Goal: Transaction & Acquisition: Subscribe to service/newsletter

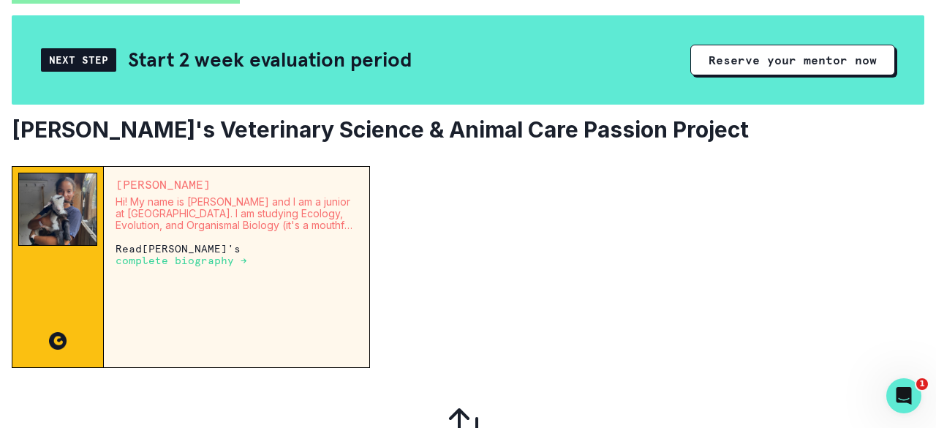
scroll to position [85, 0]
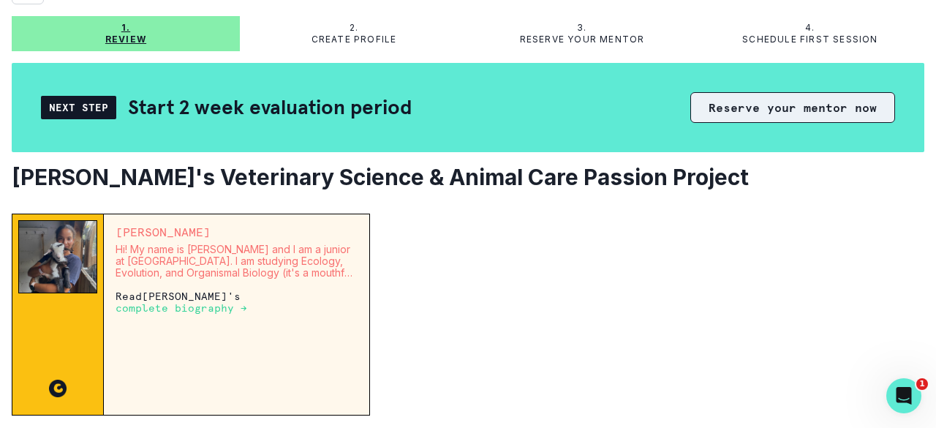
click at [732, 110] on button "Reserve your mentor now" at bounding box center [792, 107] width 205 height 31
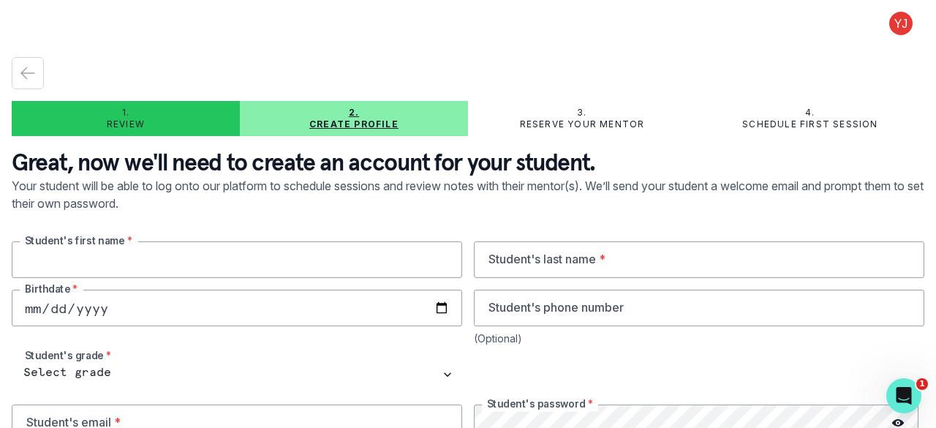
click at [344, 255] on input "text" at bounding box center [237, 259] width 450 height 37
type input "[PERSON_NAME]"
type input "Chien"
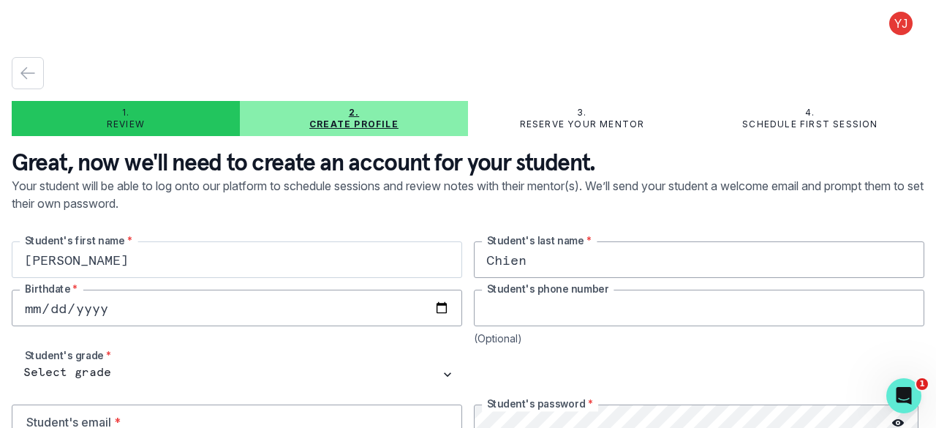
type input "6262152666"
type input "[EMAIL_ADDRESS][DOMAIN_NAME]"
click at [369, 306] on input "date" at bounding box center [237, 308] width 450 height 37
type input "[DATE]"
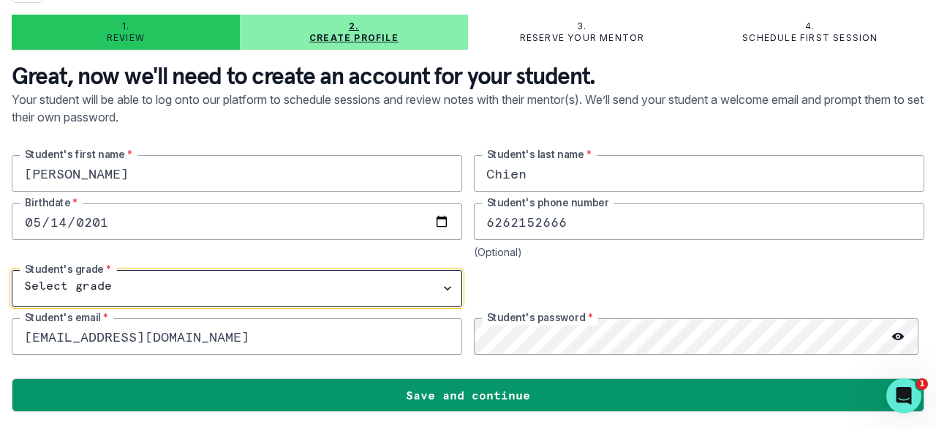
click at [442, 281] on select "Select grade 1st Grade 2nd Grade 3rd Grade 4th Grade 5th Grade 6th Grade 7th Gr…" at bounding box center [237, 288] width 450 height 37
select select "7th Grade"
click at [12, 270] on select "Select grade 1st Grade 2nd Grade 3rd Grade 4th Grade 5th Grade 6th Grade 7th Gr…" at bounding box center [237, 288] width 450 height 37
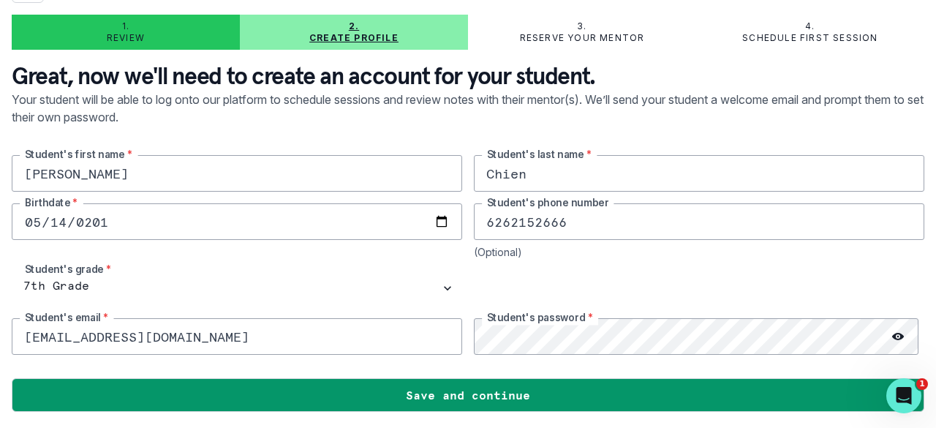
click at [892, 337] on icon at bounding box center [898, 336] width 12 height 7
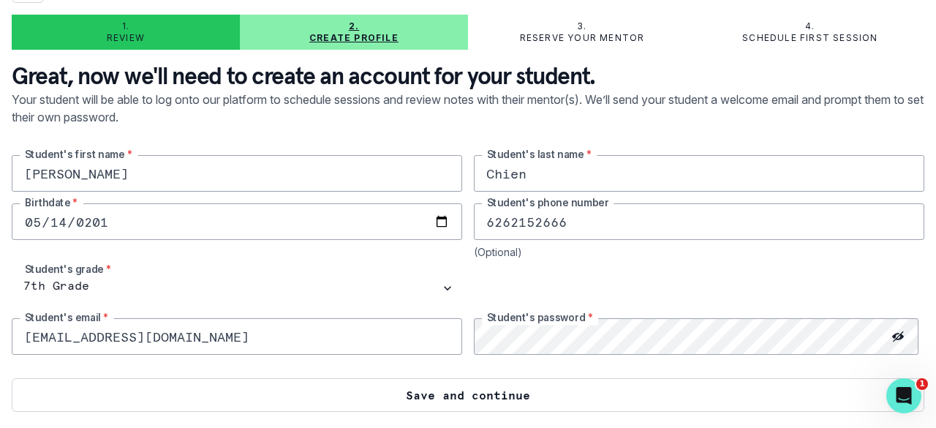
click at [708, 394] on button "Save and continue" at bounding box center [468, 395] width 913 height 34
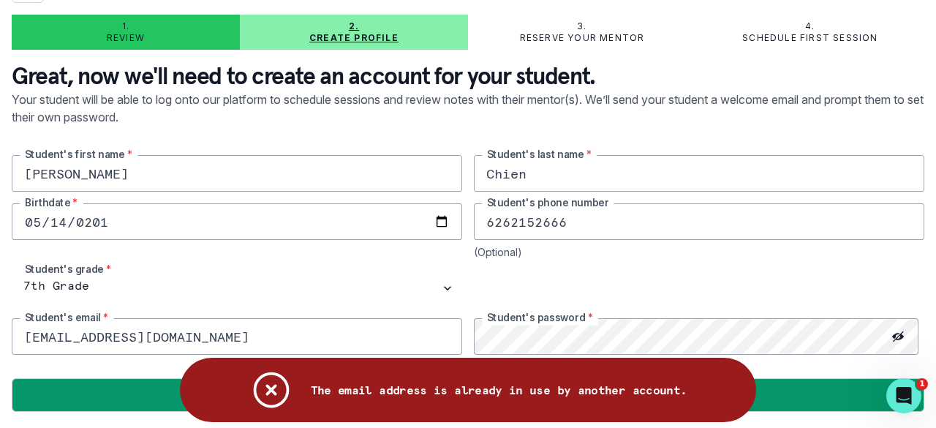
click at [247, 336] on input "[EMAIL_ADDRESS][DOMAIN_NAME]" at bounding box center [237, 336] width 450 height 37
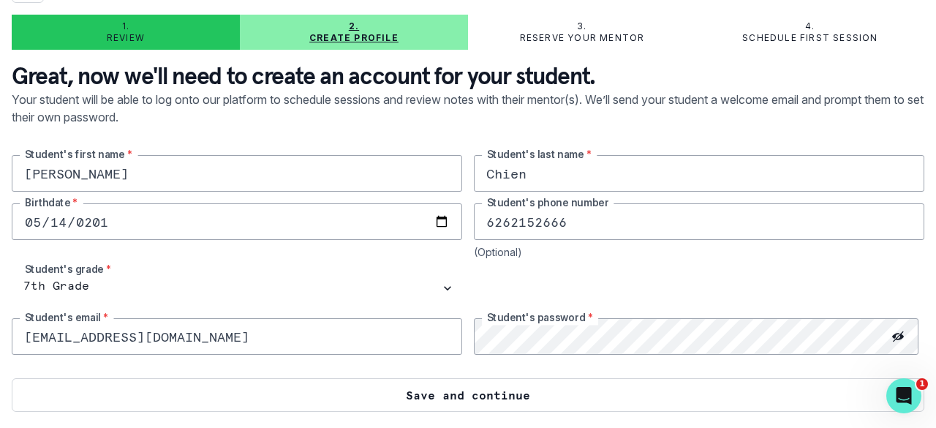
type input "[EMAIL_ADDRESS][DOMAIN_NAME]"
click at [257, 393] on button "Save and continue" at bounding box center [468, 395] width 913 height 34
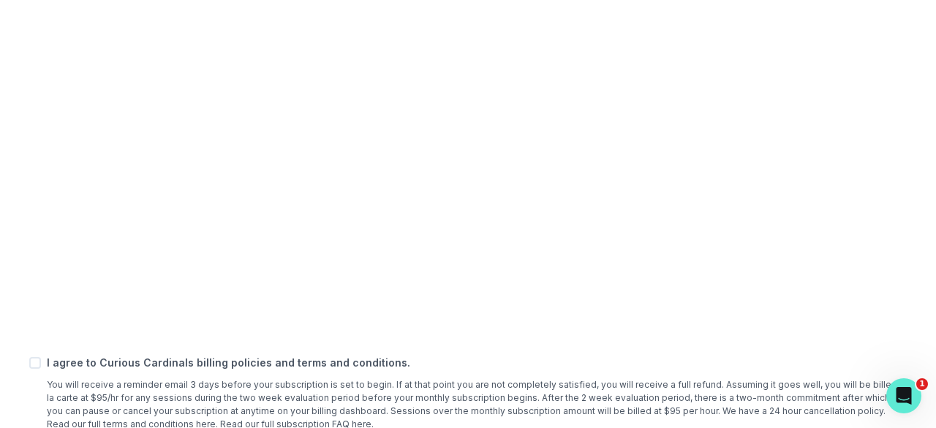
scroll to position [571, 0]
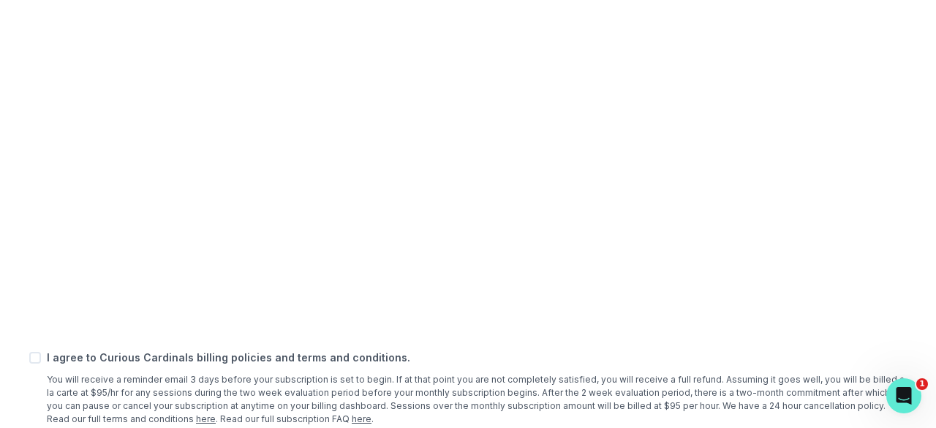
click at [34, 353] on span at bounding box center [35, 358] width 12 height 12
click at [29, 357] on input "checkbox" at bounding box center [29, 357] width 1 height 1
checkbox input "true"
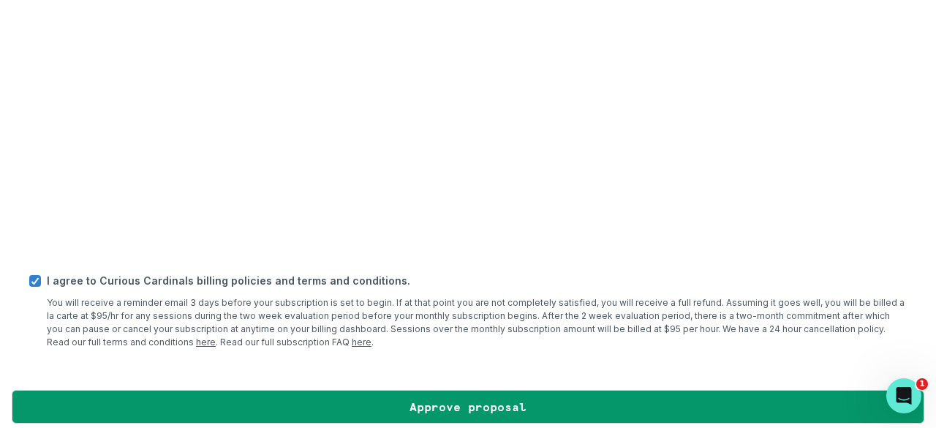
scroll to position [660, 0]
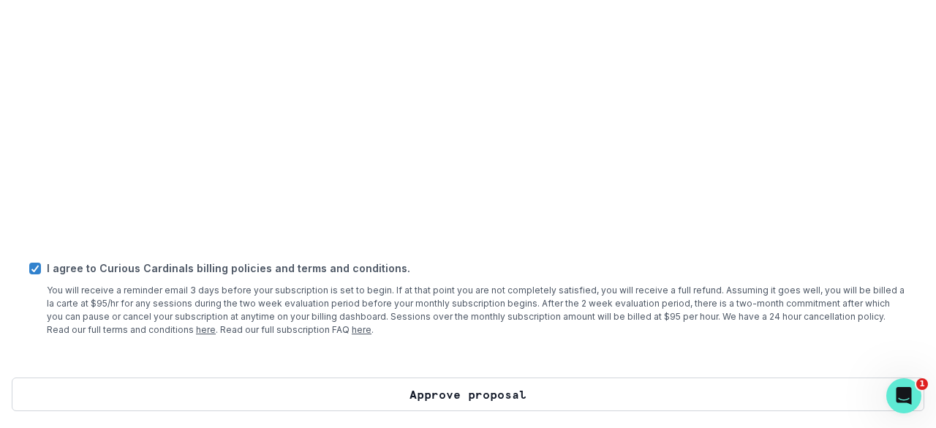
click at [728, 390] on button "Approve proposal" at bounding box center [468, 394] width 913 height 34
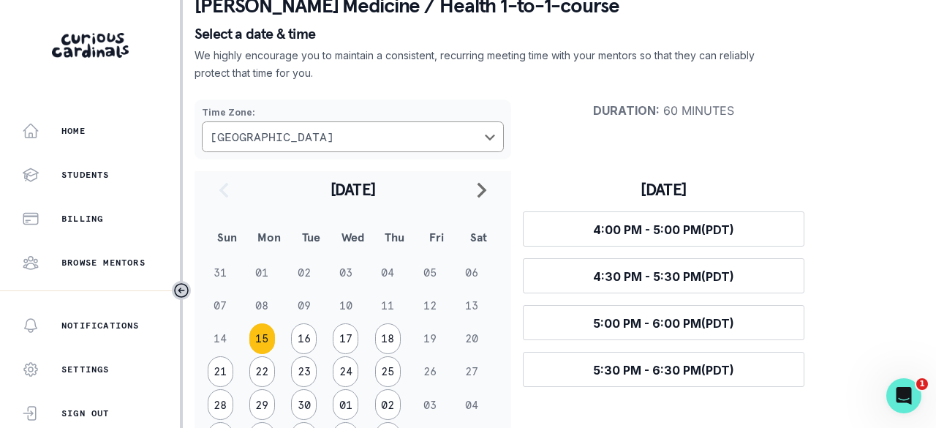
scroll to position [145, 0]
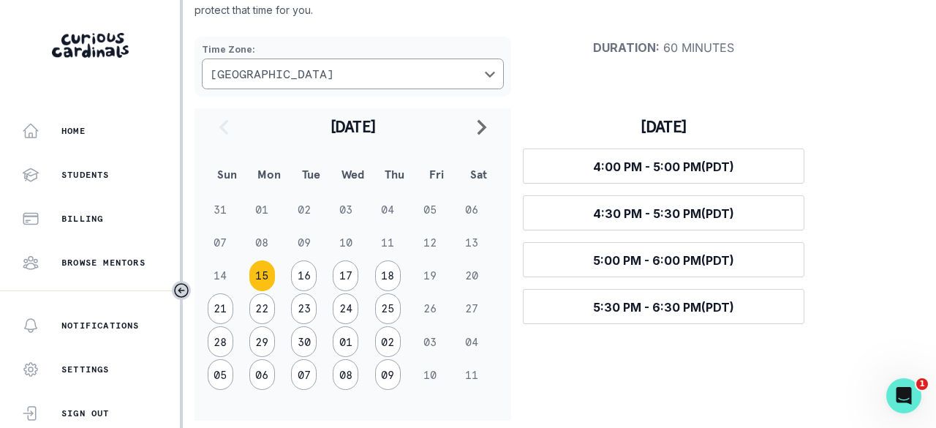
click at [219, 277] on td "14" at bounding box center [227, 275] width 42 height 33
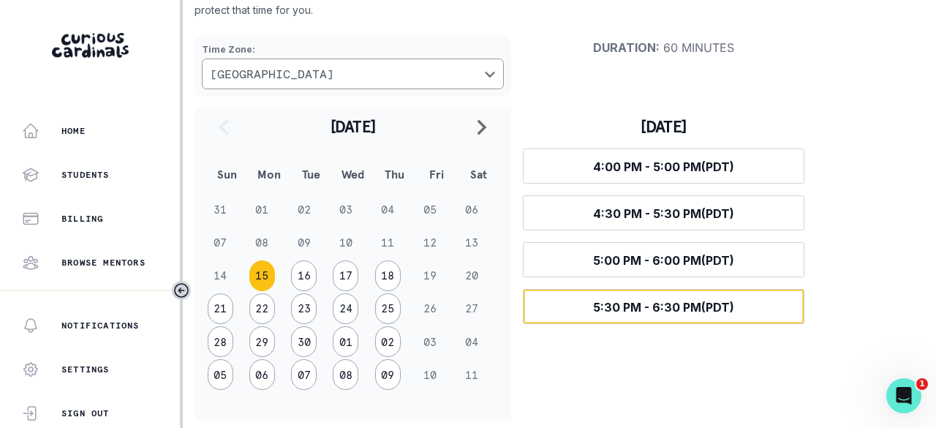
click at [584, 303] on button "Select time 5:30 PM - 6:30 PM (PDT)" at bounding box center [664, 306] width 282 height 35
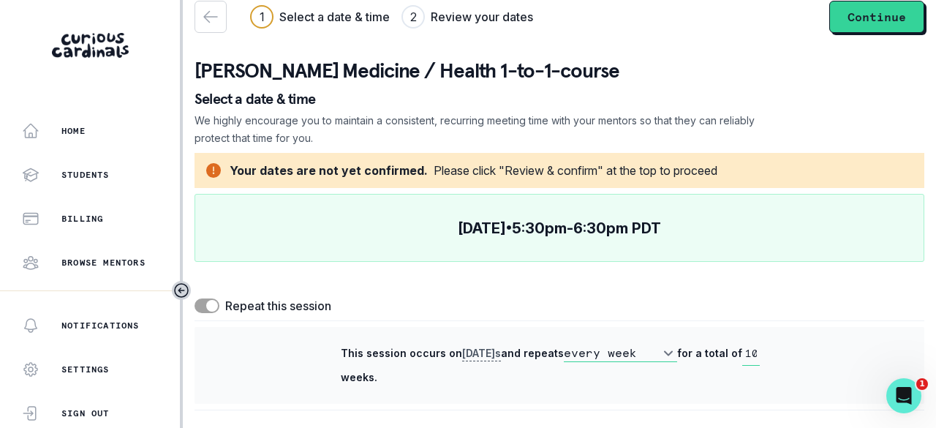
scroll to position [16, 0]
click at [181, 290] on icon "Toggle sidebar" at bounding box center [182, 291] width 18 height 18
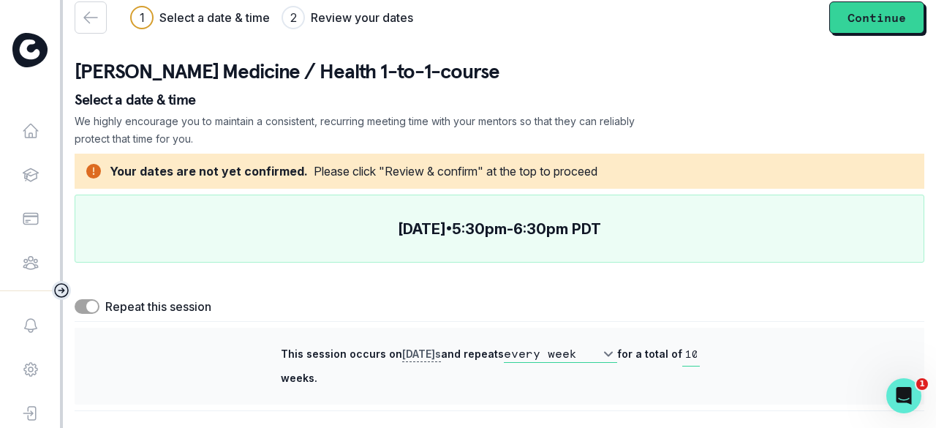
click at [76, 309] on span at bounding box center [87, 306] width 25 height 15
click at [75, 299] on input "checkbox" at bounding box center [74, 298] width 1 height 1
checkbox input "false"
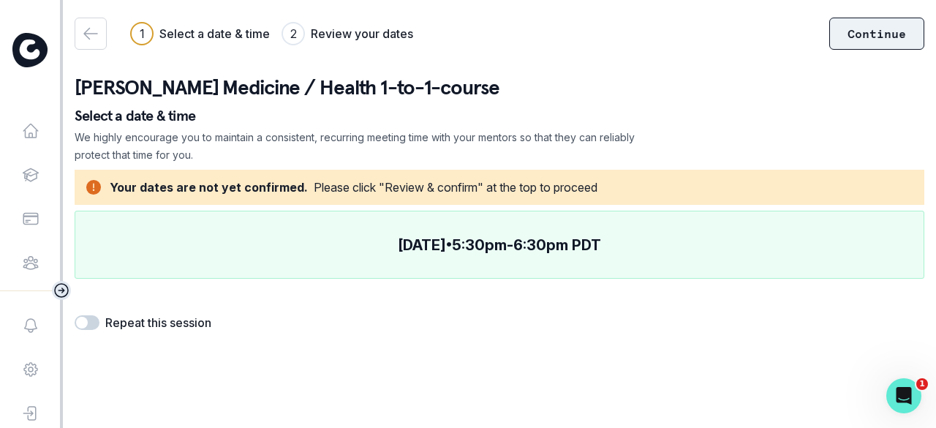
click at [860, 34] on button "Continue" at bounding box center [876, 34] width 95 height 32
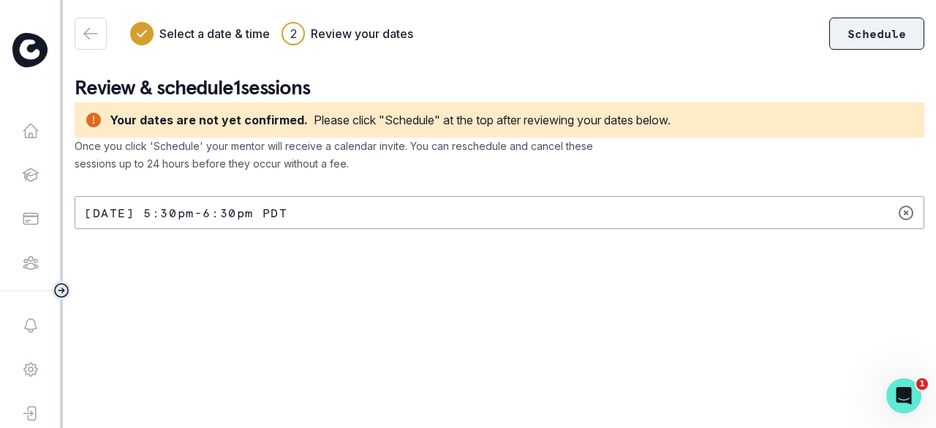
click at [860, 37] on button "Schedule" at bounding box center [876, 34] width 95 height 32
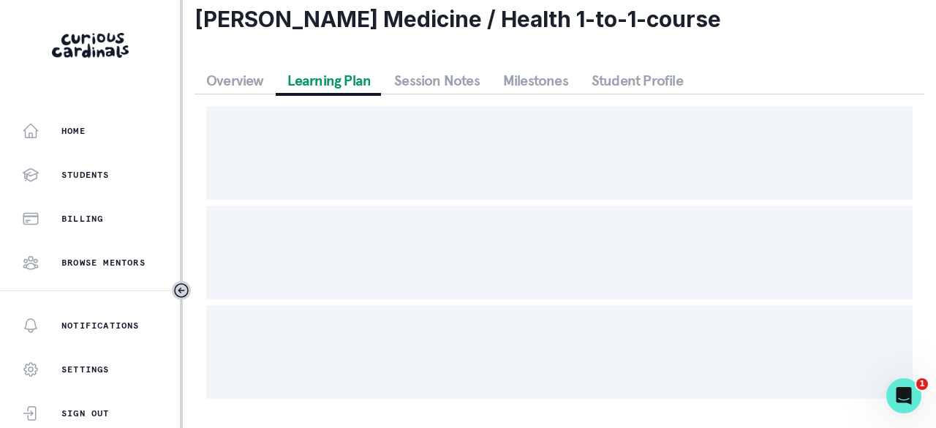
scroll to position [79, 0]
click at [377, 50] on div "Schedule a Session Support Request engagement pause Cancel subscription [PERSON…" at bounding box center [560, 180] width 730 height 461
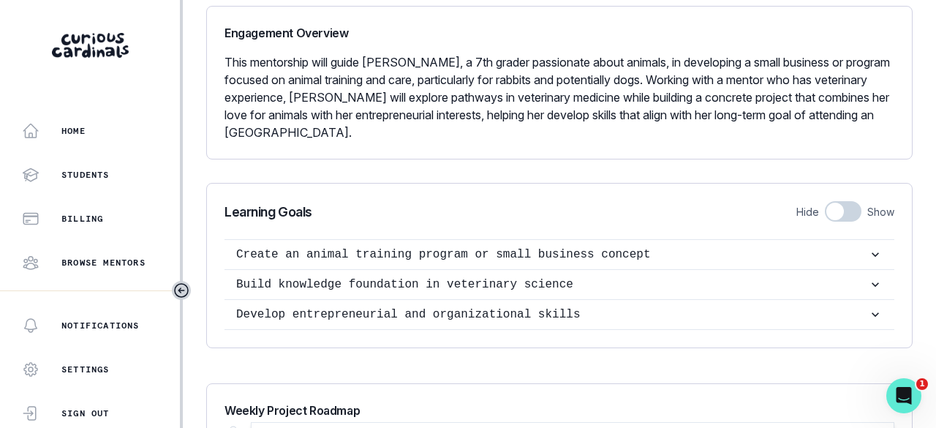
scroll to position [0, 0]
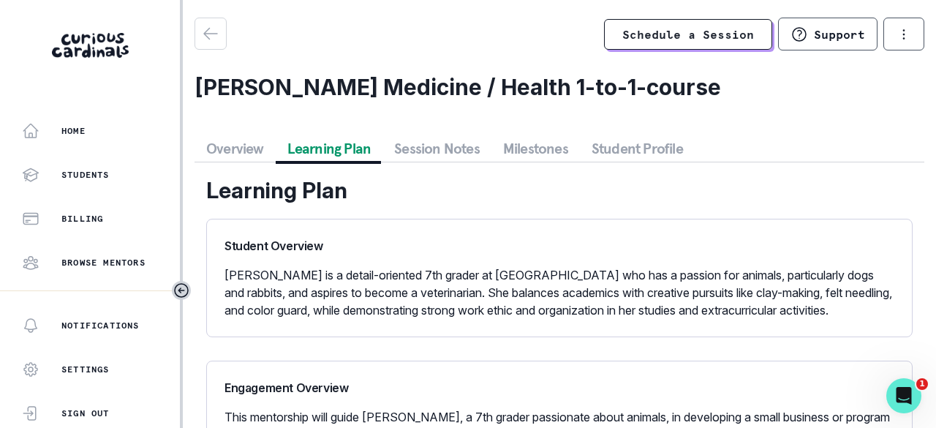
click at [883, 64] on div "Schedule a Session Support Request engagement pause Cancel subscription [PERSON…" at bounding box center [560, 65] width 730 height 94
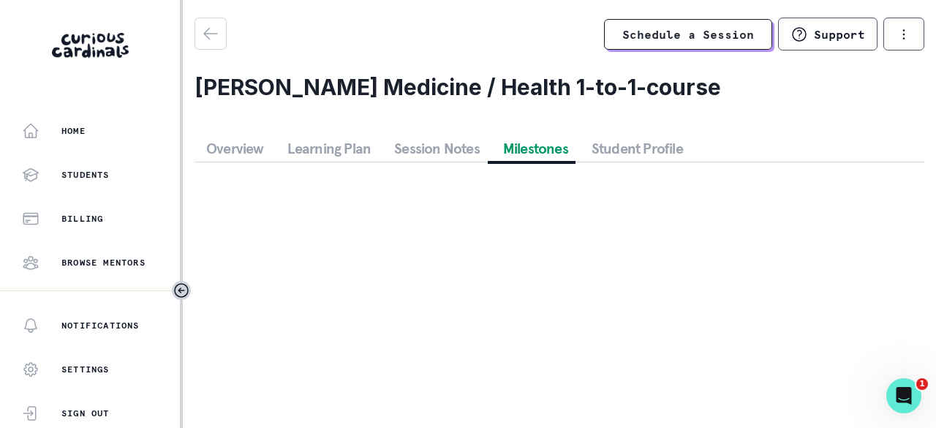
click at [541, 151] on button "Milestones" at bounding box center [535, 148] width 88 height 26
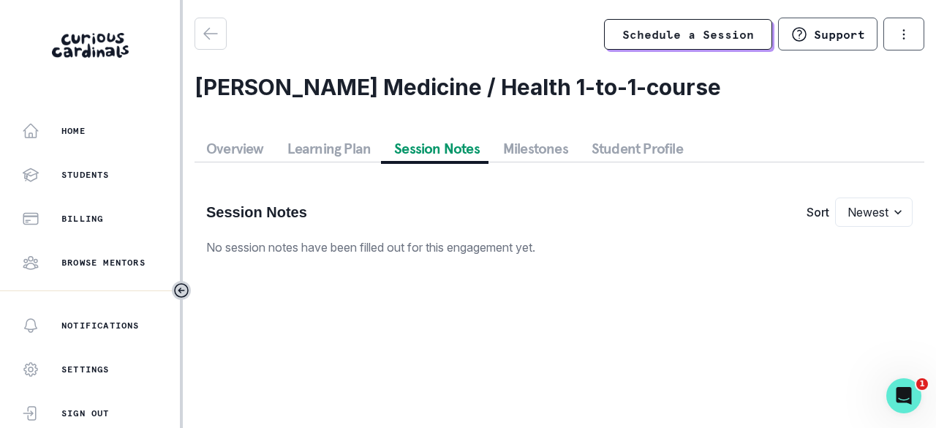
click at [430, 147] on button "Session Notes" at bounding box center [436, 148] width 109 height 26
click at [315, 159] on button "Learning Plan" at bounding box center [330, 148] width 108 height 26
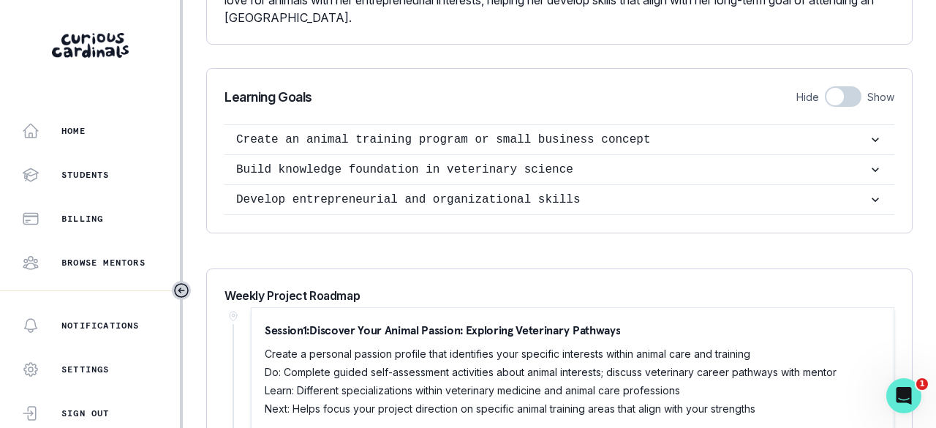
scroll to position [467, 0]
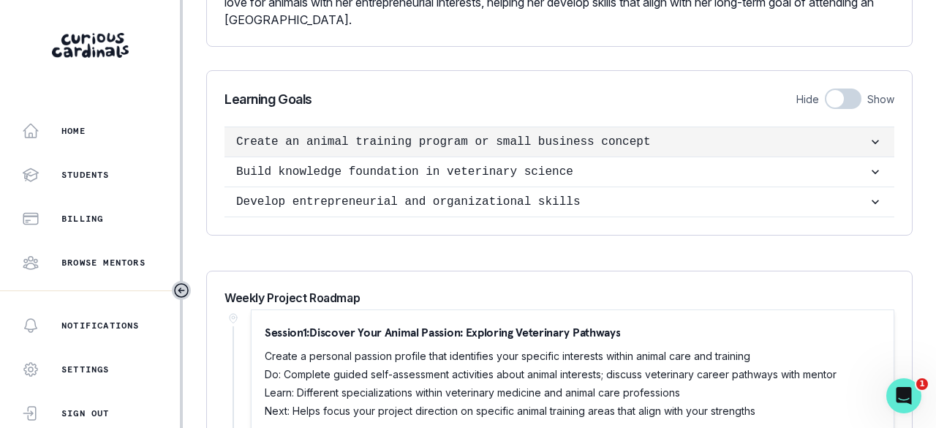
click at [853, 151] on p "Create an animal training program or small business concept" at bounding box center [552, 142] width 632 height 18
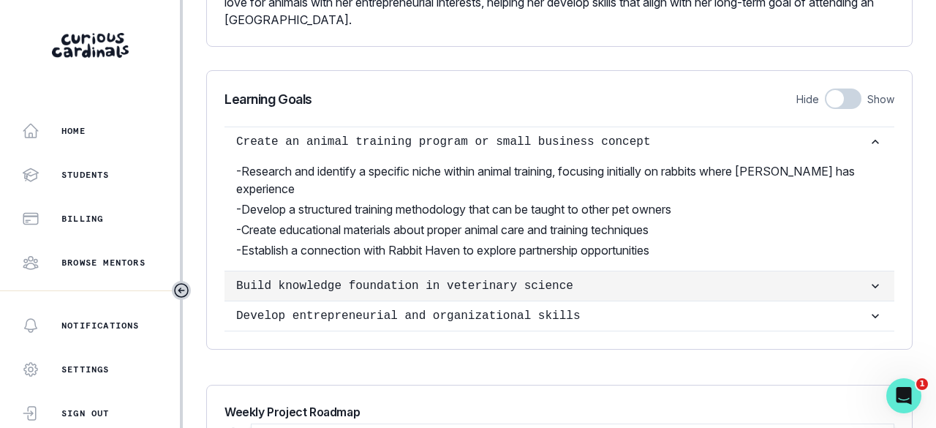
click at [721, 295] on p "Build knowledge foundation in veterinary science" at bounding box center [552, 286] width 632 height 18
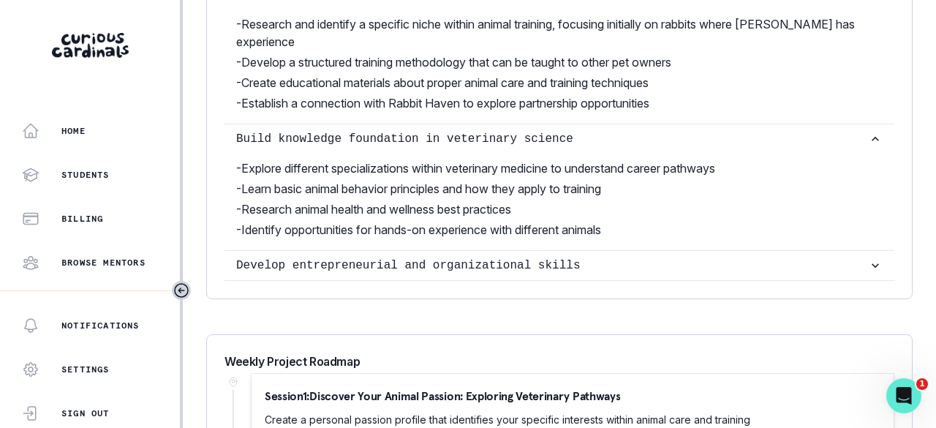
scroll to position [610, 0]
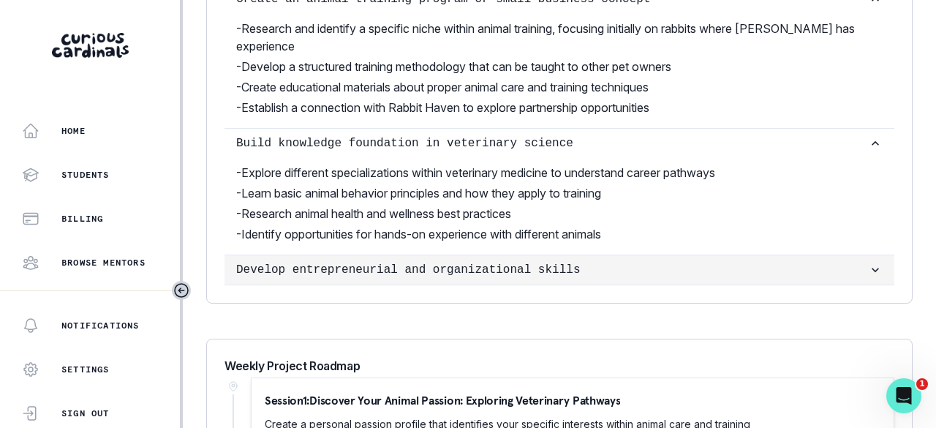
click at [725, 279] on p "Develop entrepreneurial and organizational skills" at bounding box center [552, 270] width 632 height 18
checkbox input "true"
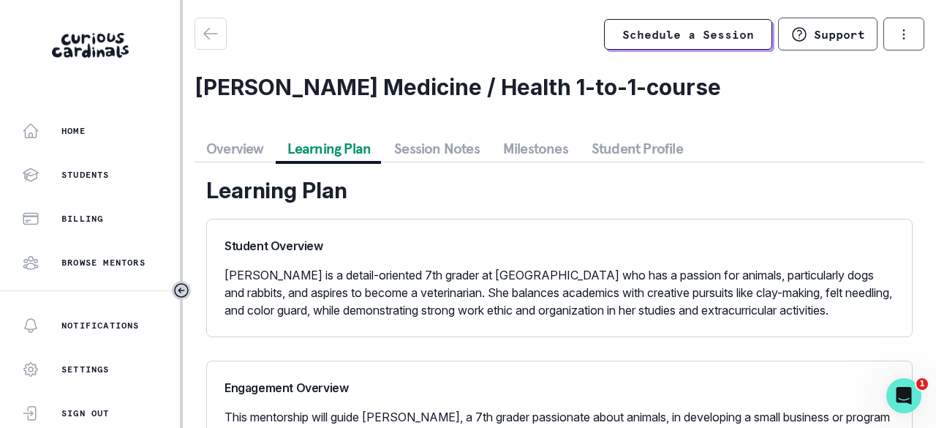
scroll to position [74, 0]
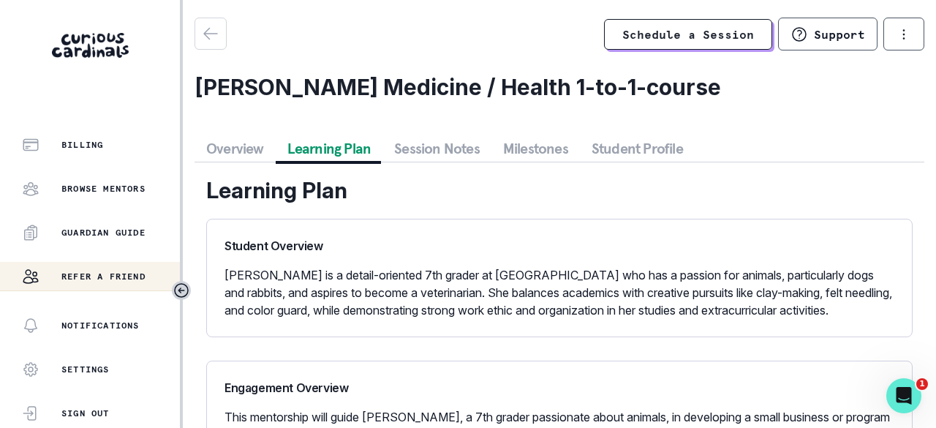
click at [122, 274] on p "Refer a friend" at bounding box center [103, 277] width 84 height 12
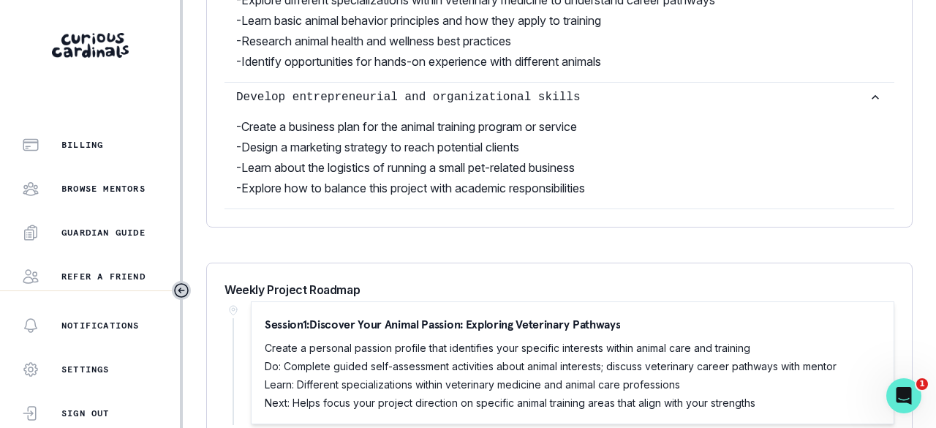
scroll to position [0, 0]
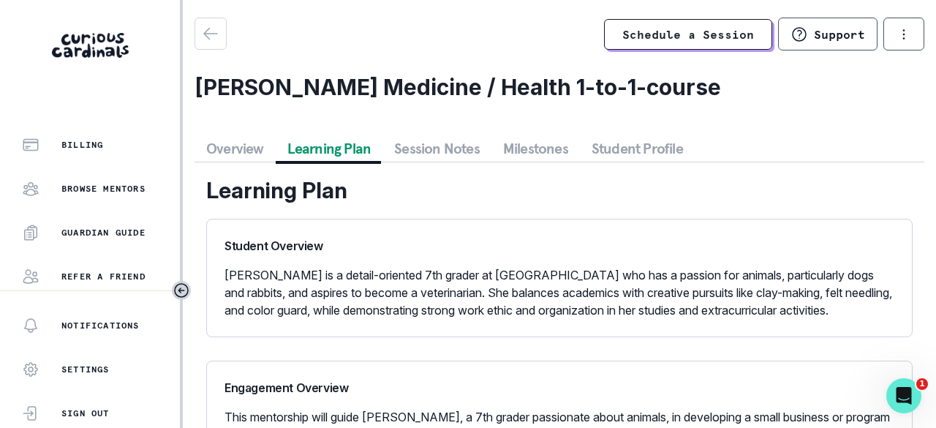
click at [415, 158] on button "Session Notes" at bounding box center [436, 148] width 109 height 26
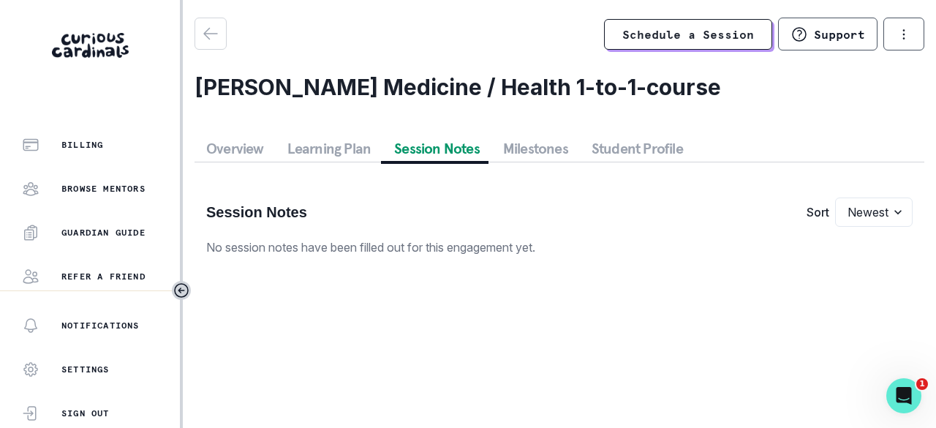
click at [269, 148] on button "Overview" at bounding box center [235, 148] width 81 height 26
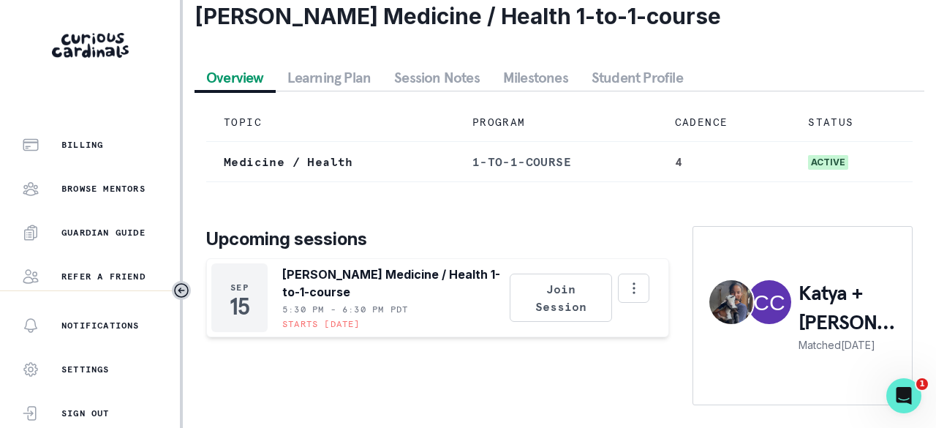
scroll to position [98, 0]
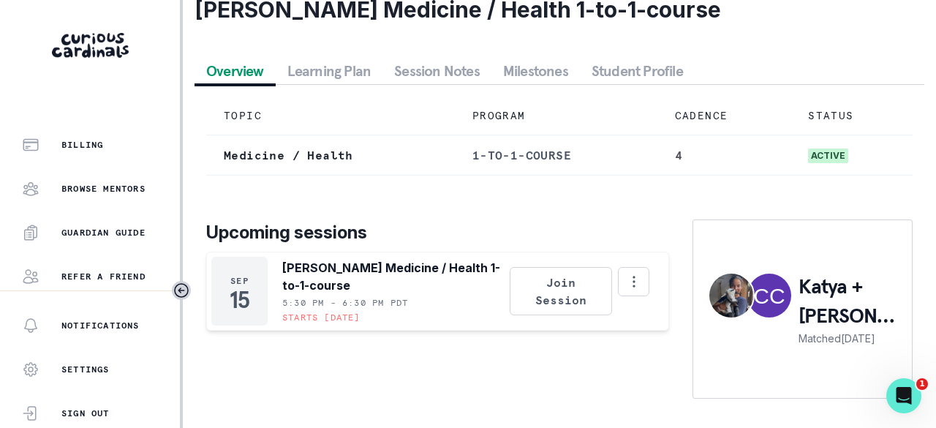
click at [426, 287] on p "[PERSON_NAME] Medicine / Health 1-to-1-course" at bounding box center [393, 276] width 222 height 35
click at [626, 284] on icon "Options" at bounding box center [634, 282] width 16 height 16
